Goal: Communication & Community: Answer question/provide support

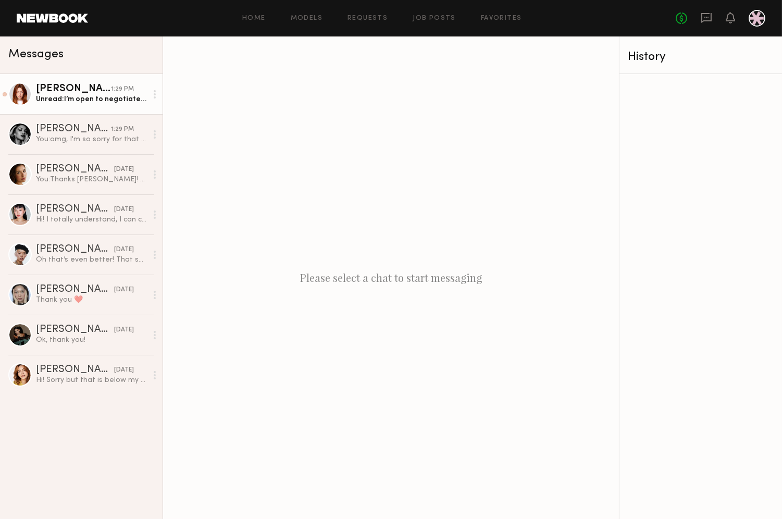
click at [59, 103] on div "Unread: I’m open to negotiate let me know :)" at bounding box center [91, 99] width 111 height 10
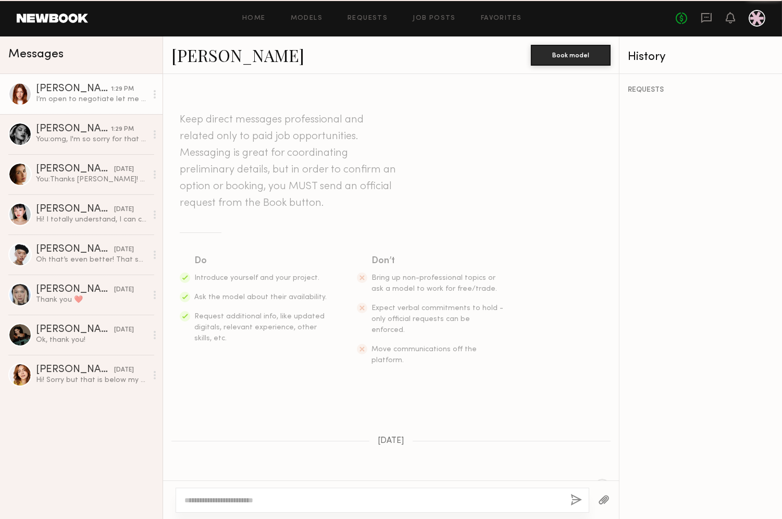
scroll to position [248, 0]
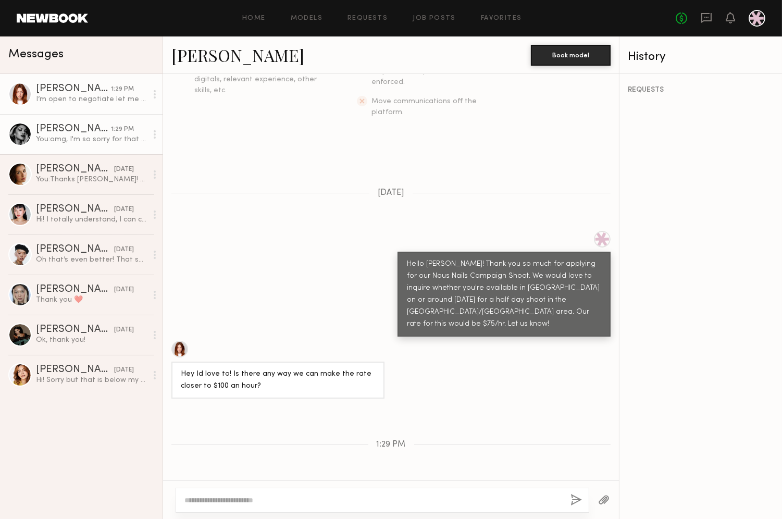
click at [41, 122] on link "[PERSON_NAME] 1:29 PM You: omg, I'm so sorry for that error, let me edit it :)" at bounding box center [81, 134] width 163 height 40
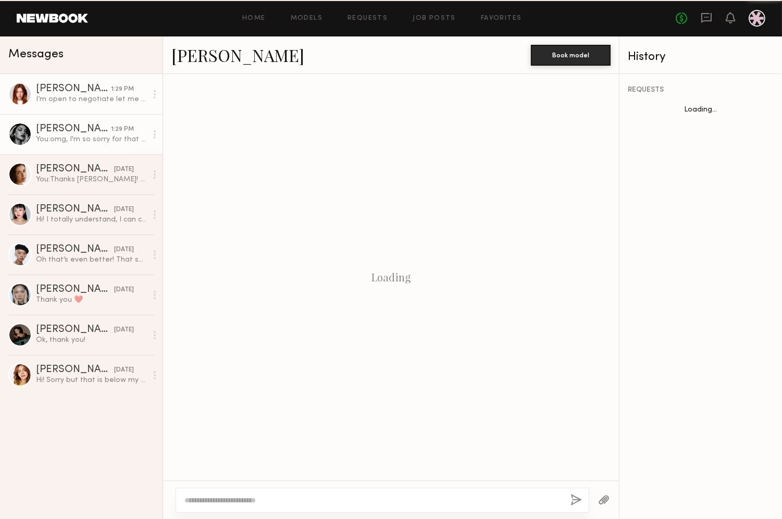
scroll to position [772, 0]
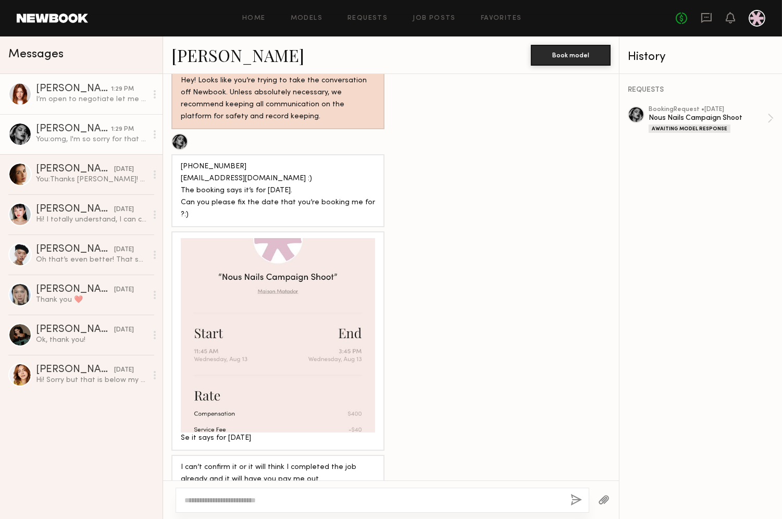
click at [67, 90] on div "[PERSON_NAME]" at bounding box center [73, 89] width 75 height 10
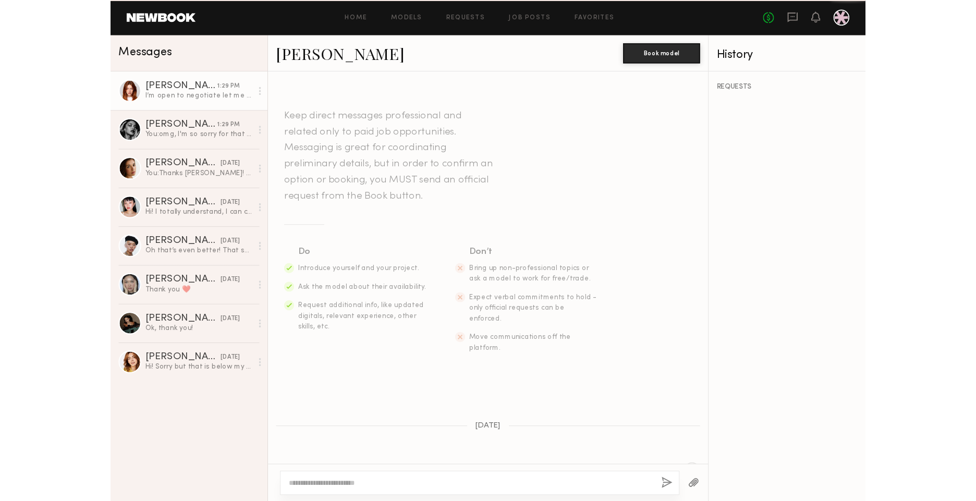
scroll to position [248, 0]
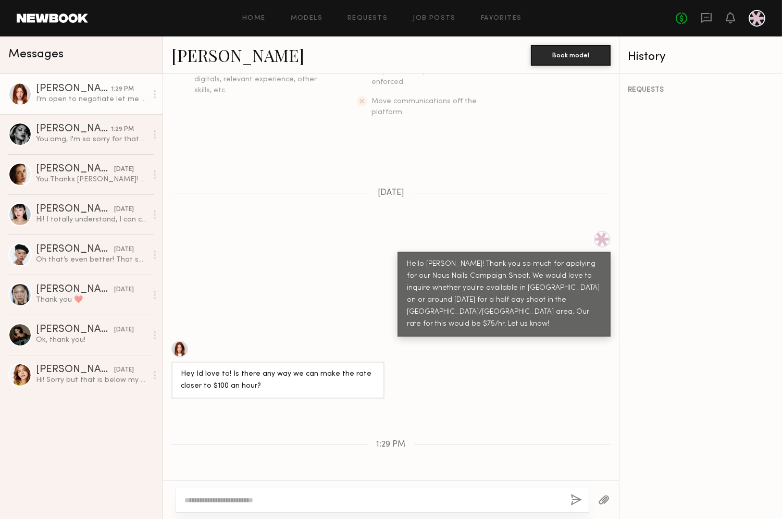
click at [89, 87] on div "[PERSON_NAME]" at bounding box center [73, 89] width 75 height 10
click at [223, 500] on textarea at bounding box center [374, 500] width 378 height 10
type textarea "**********"
